Goal: Information Seeking & Learning: Learn about a topic

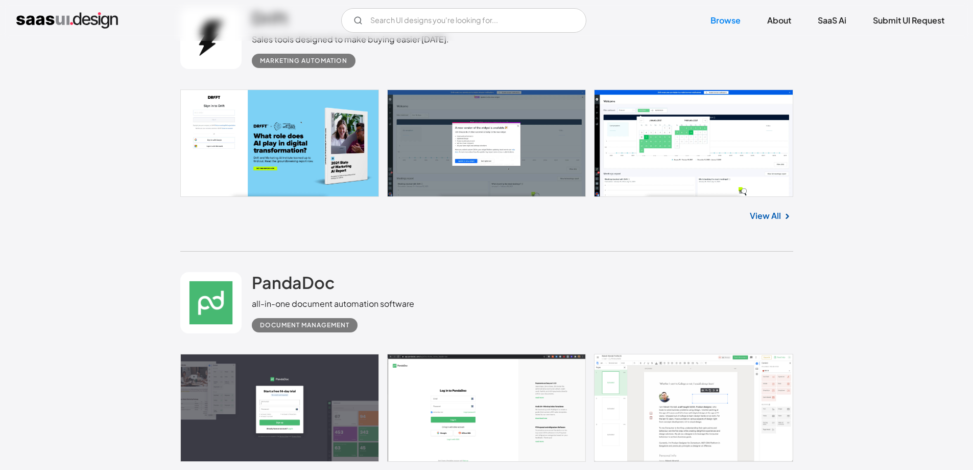
scroll to position [1175, 0]
drag, startPoint x: 329, startPoint y: 285, endPoint x: 252, endPoint y: 287, distance: 77.2
click at [252, 287] on div "PandaDoc all-in-one document automation software Document Management" at bounding box center [333, 302] width 162 height 60
copy h2 "PandaDoc"
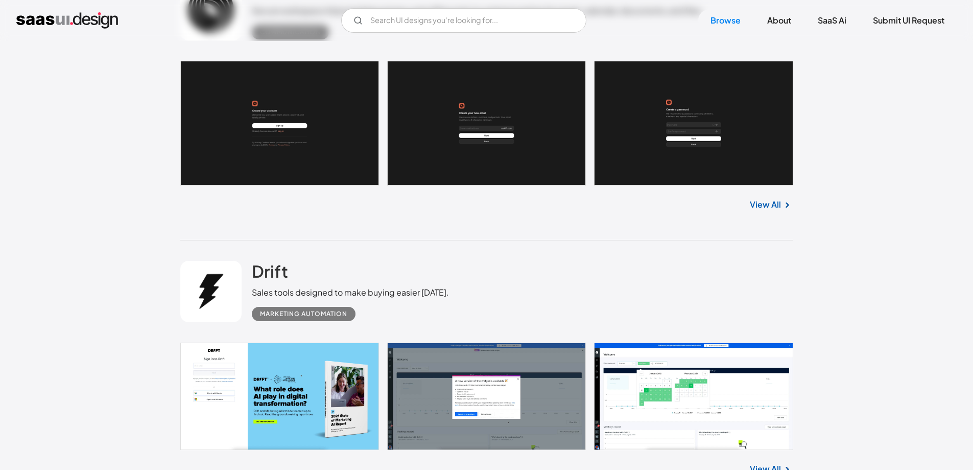
scroll to position [920, 0]
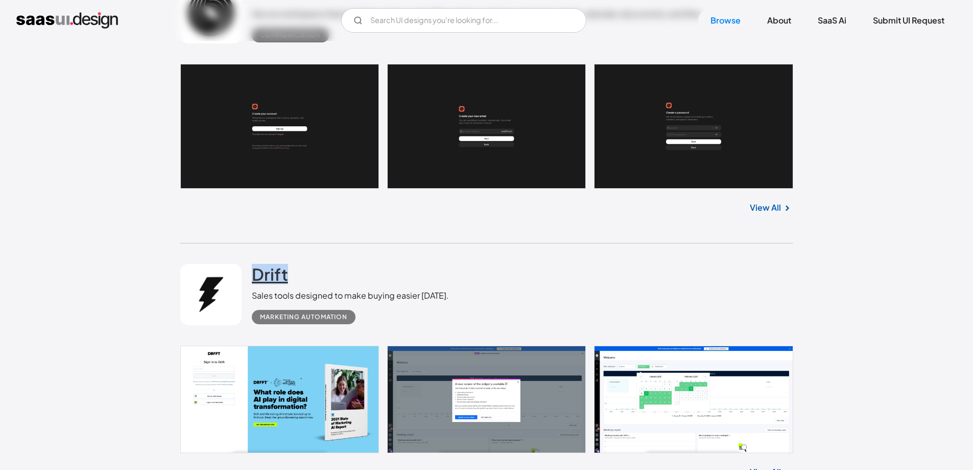
drag, startPoint x: 296, startPoint y: 268, endPoint x: 255, endPoint y: 269, distance: 40.9
click at [255, 269] on div "Drift Sales tools designed to make buying easier [DATE]. Marketing Automation" at bounding box center [350, 294] width 197 height 60
copy h2 "Drift"
click at [547, 291] on div "Drift Sales tools designed to make buying easier [DATE]. Marketing Automation" at bounding box center [486, 294] width 613 height 102
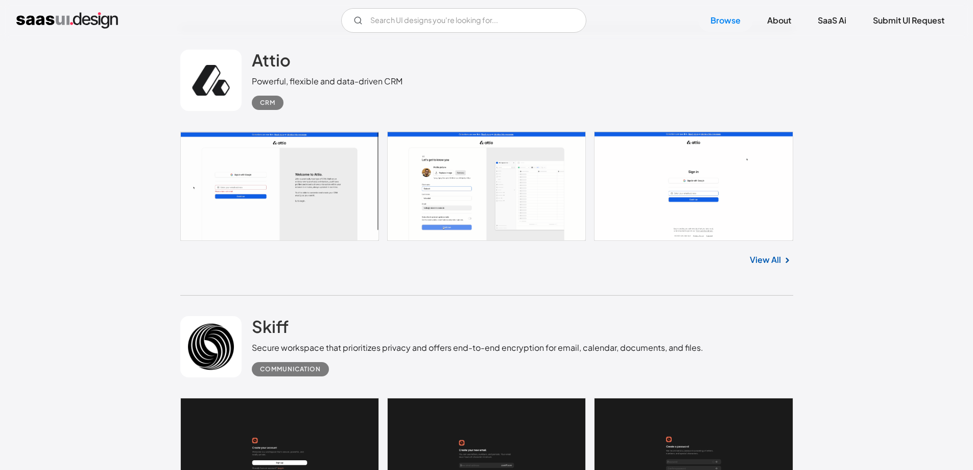
scroll to position [562, 0]
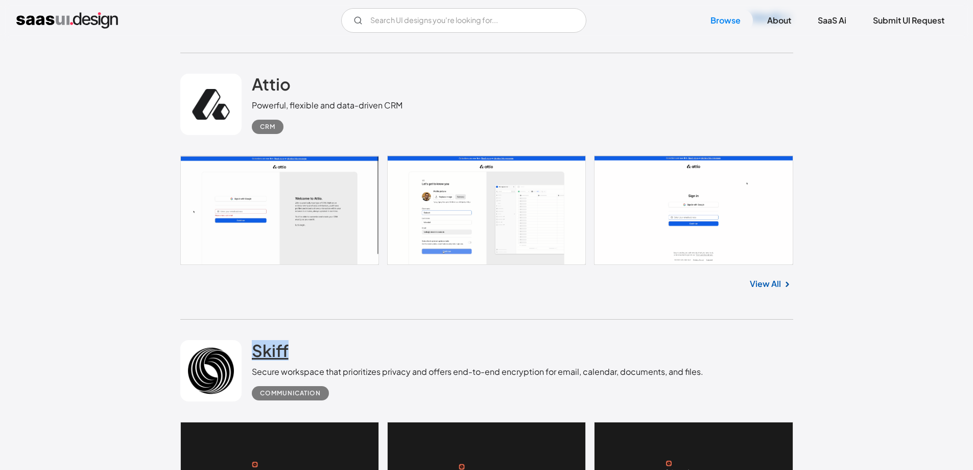
drag, startPoint x: 305, startPoint y: 347, endPoint x: 254, endPoint y: 347, distance: 50.1
click at [254, 347] on div "Skiff Secure workspace that prioritizes privacy and offers end-to-end encryptio…" at bounding box center [478, 370] width 452 height 60
copy h2 "Skiff"
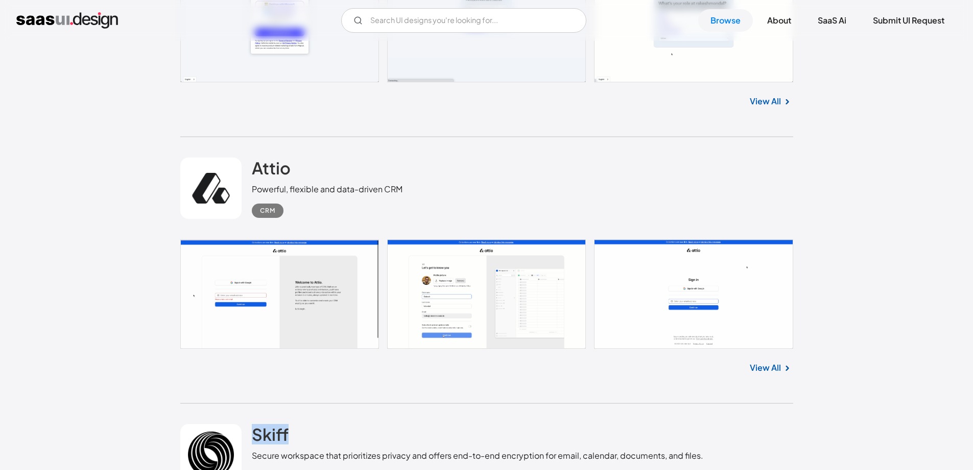
scroll to position [460, 0]
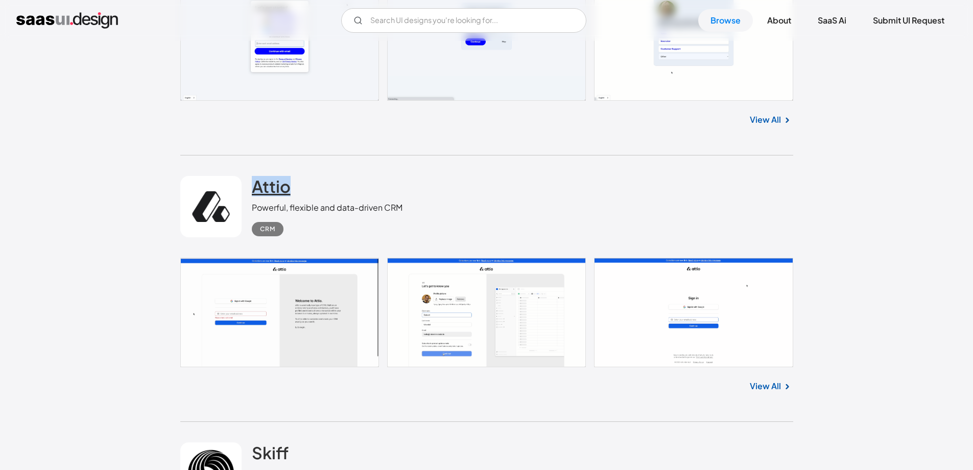
drag, startPoint x: 292, startPoint y: 190, endPoint x: 254, endPoint y: 193, distance: 37.9
click at [254, 193] on div "Attio Powerful, flexible and data-driven CRM CRM" at bounding box center [327, 206] width 151 height 60
copy h2 "Attio"
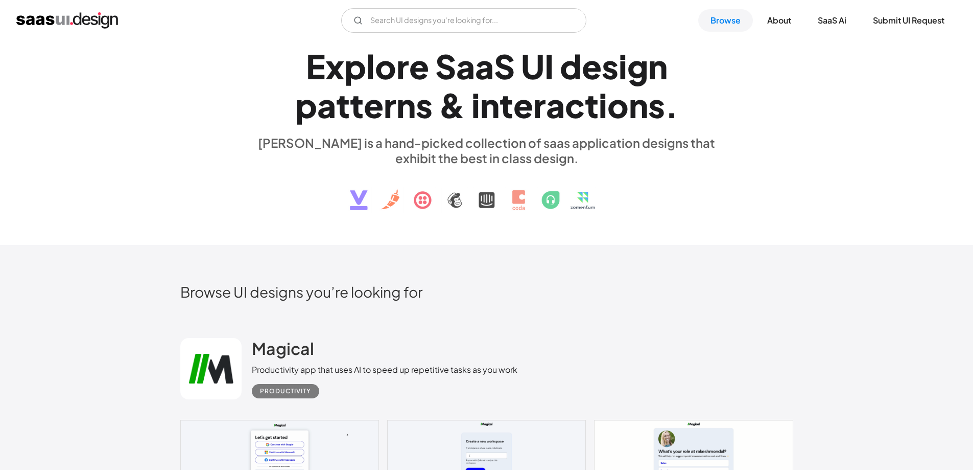
scroll to position [102, 0]
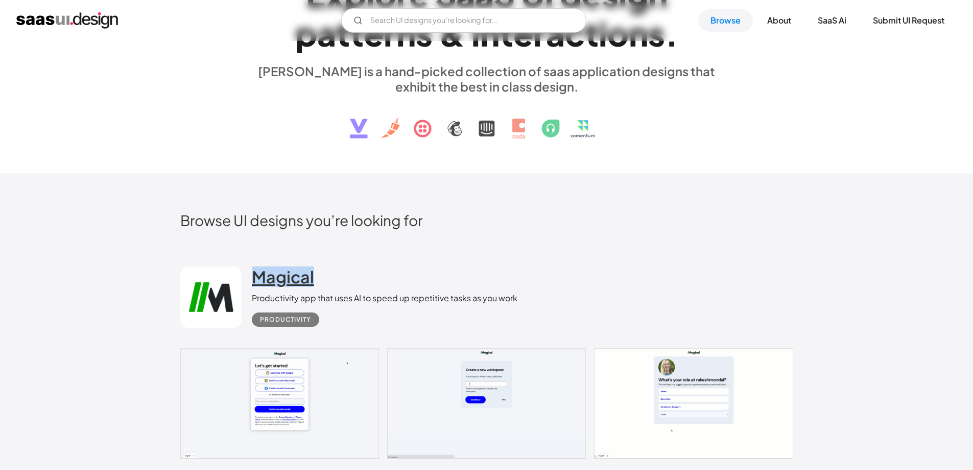
drag, startPoint x: 292, startPoint y: 280, endPoint x: 253, endPoint y: 280, distance: 38.8
click at [253, 280] on div "Magical Productivity app that uses AI to speed up repetitive tasks as you work …" at bounding box center [385, 296] width 266 height 60
copy h2 "Magical"
click at [342, 267] on div "Magical Productivity app that uses AI to speed up repetitive tasks as you work …" at bounding box center [385, 296] width 266 height 60
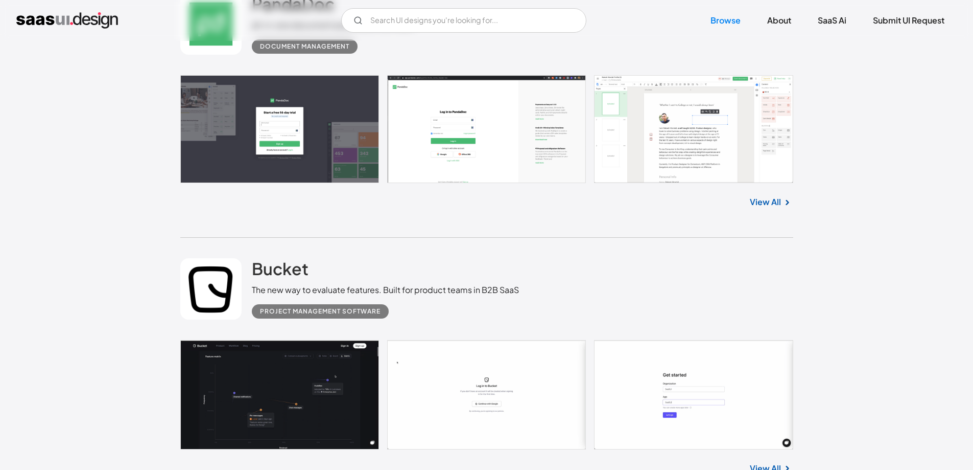
scroll to position [1482, 0]
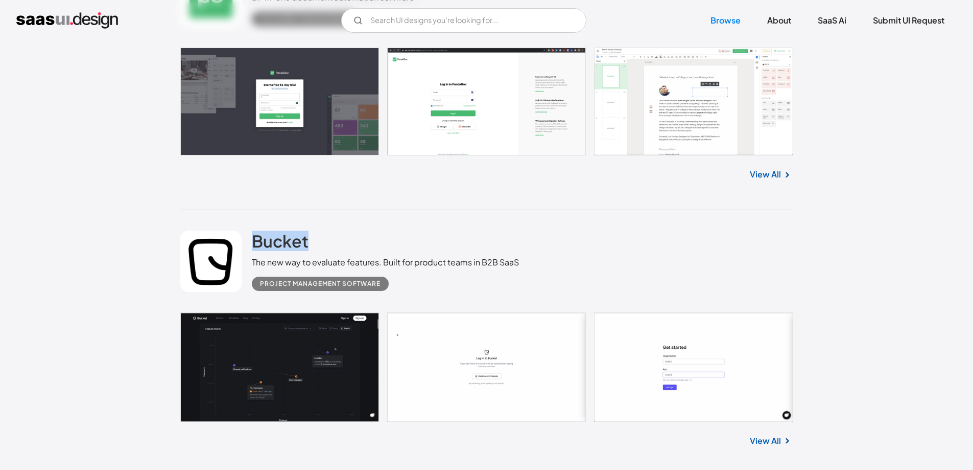
drag, startPoint x: 305, startPoint y: 242, endPoint x: 244, endPoint y: 240, distance: 61.4
click at [244, 240] on div "Bucket The new way to evaluate features. Built for product teams in B2B SaaS Pr…" at bounding box center [486, 261] width 613 height 102
copy div "Bucket"
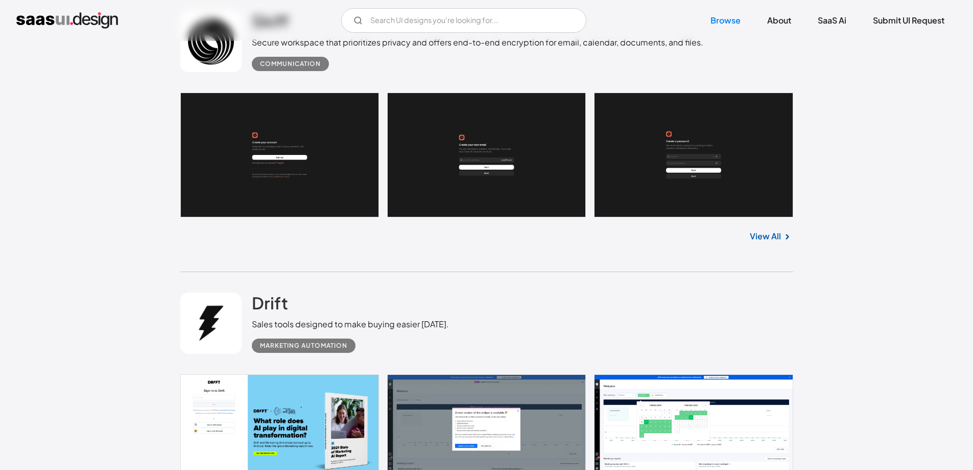
scroll to position [869, 0]
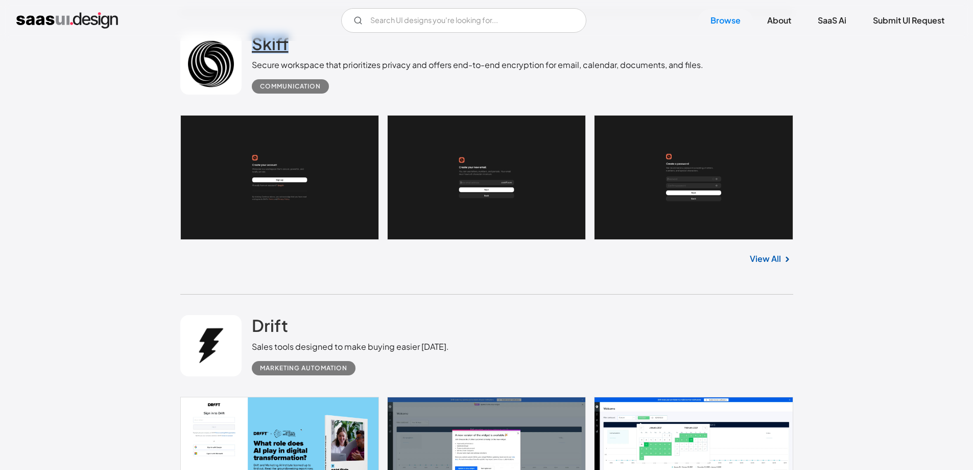
drag, startPoint x: 313, startPoint y: 54, endPoint x: 254, endPoint y: 46, distance: 59.3
click at [254, 46] on div "Skiff Secure workspace that prioritizes privacy and offers end-to-end encryptio…" at bounding box center [478, 63] width 452 height 60
copy h2 "Skiff"
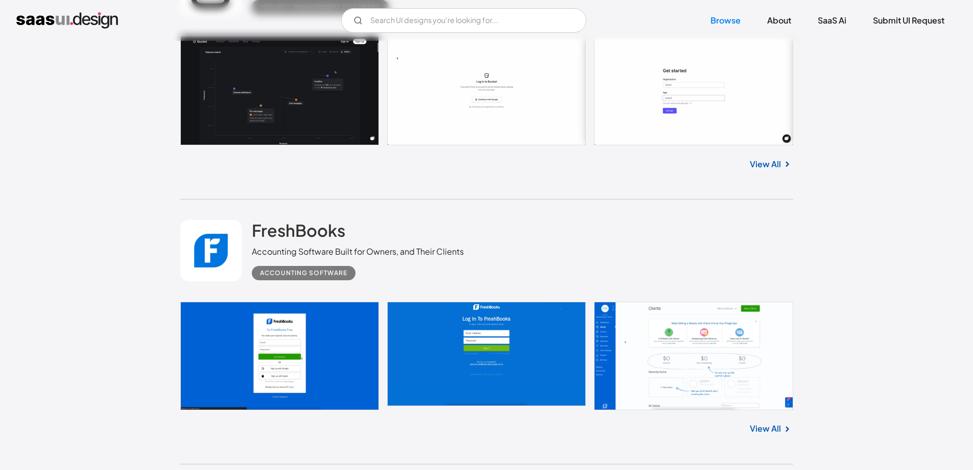
scroll to position [1788, 0]
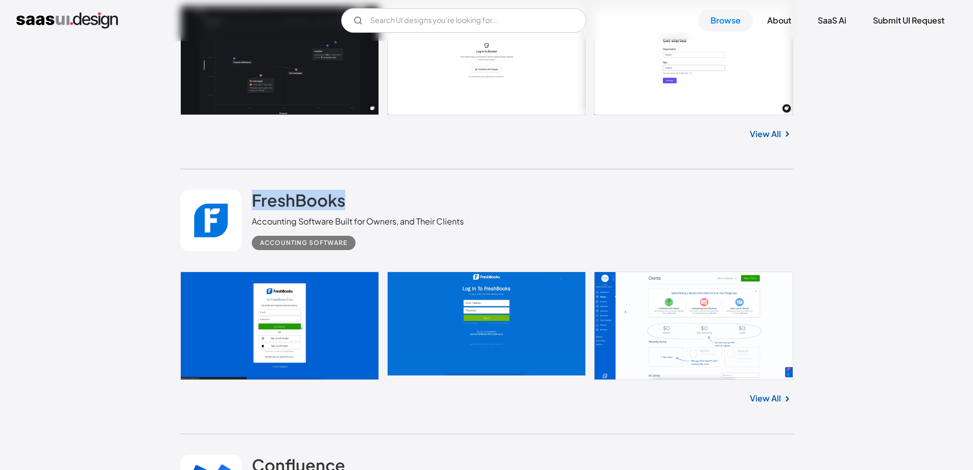
drag, startPoint x: 336, startPoint y: 200, endPoint x: 246, endPoint y: 199, distance: 89.9
click at [246, 199] on div "FreshBooks Accounting Software Built for Owners, and Their Clients Accounting S…" at bounding box center [486, 220] width 613 height 102
copy div "FreshBooks"
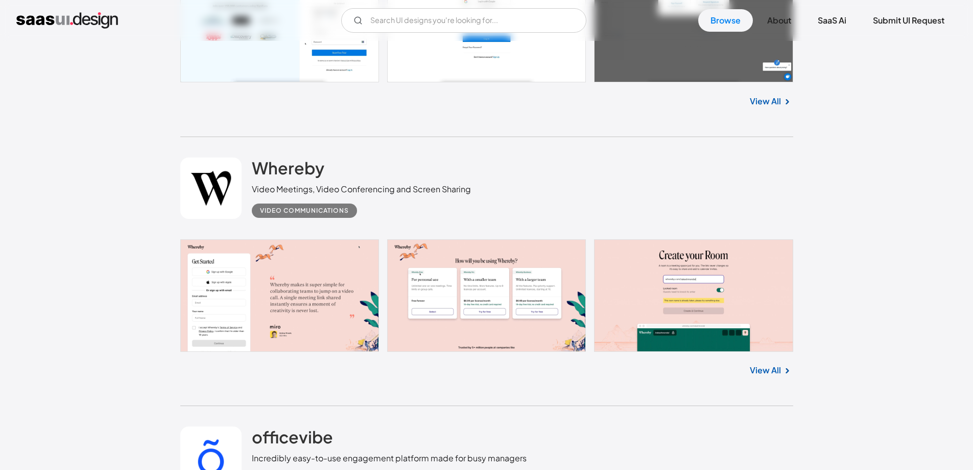
scroll to position [2913, 0]
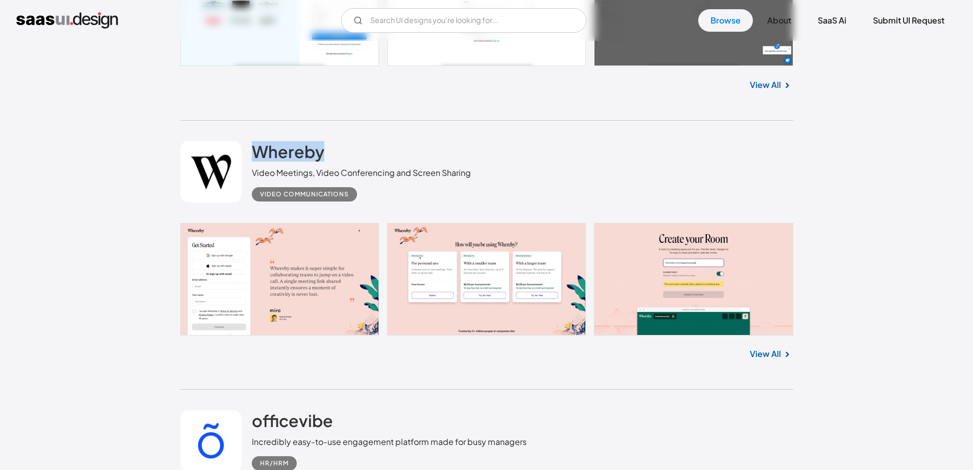
drag, startPoint x: 312, startPoint y: 150, endPoint x: 250, endPoint y: 149, distance: 61.8
click at [250, 149] on div "Whereby Video Meetings, Video Conferencing and Screen Sharing Video Communicati…" at bounding box center [486, 172] width 613 height 102
copy h2 "Whereby"
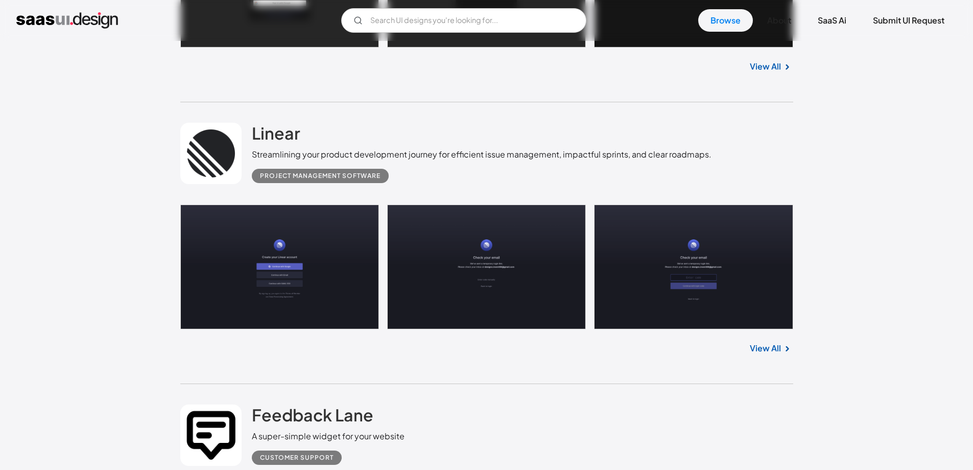
scroll to position [5621, 0]
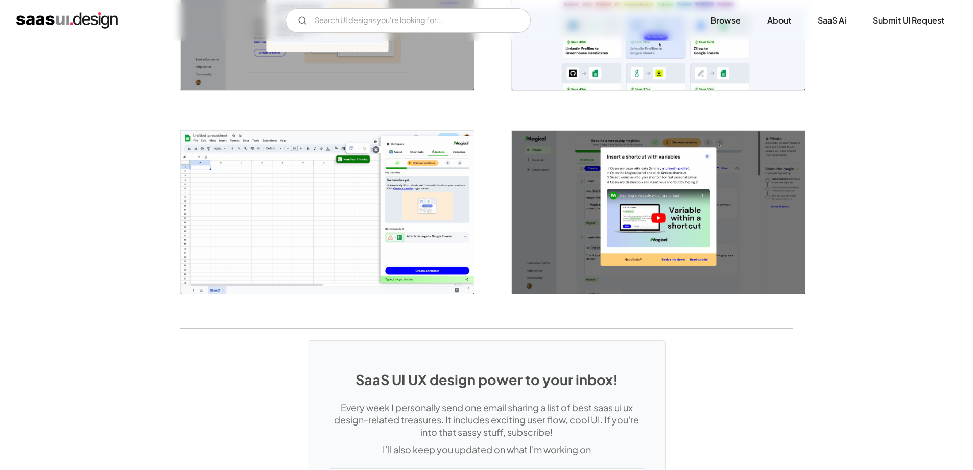
scroll to position [2146, 0]
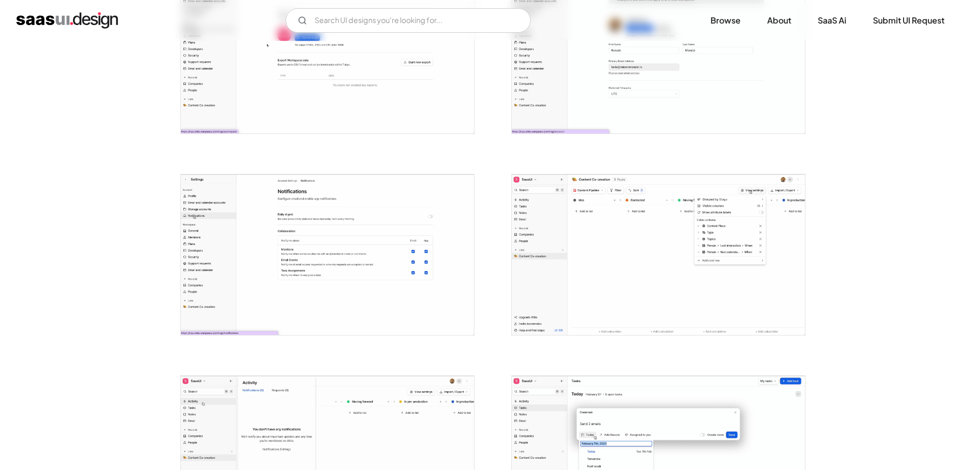
scroll to position [1073, 0]
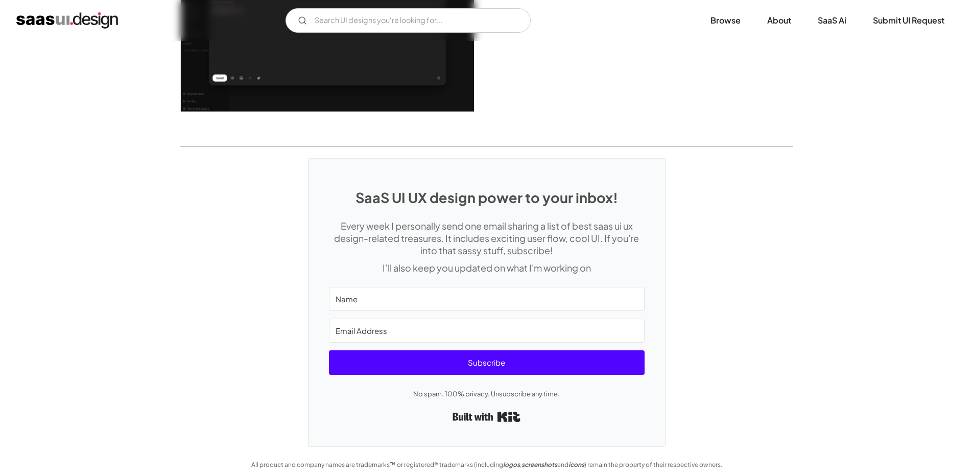
scroll to position [2117, 0]
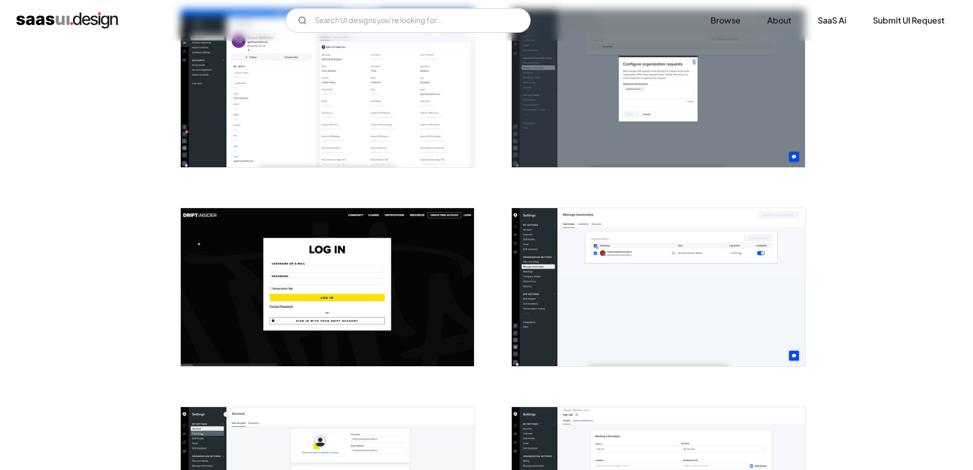
scroll to position [1635, 0]
